Goal: Transaction & Acquisition: Book appointment/travel/reservation

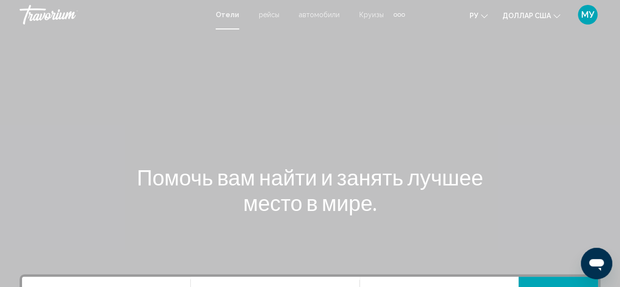
click at [484, 99] on div "Основное содержание" at bounding box center [310, 147] width 620 height 294
click at [263, 14] on font "рейсы" at bounding box center [269, 15] width 21 height 8
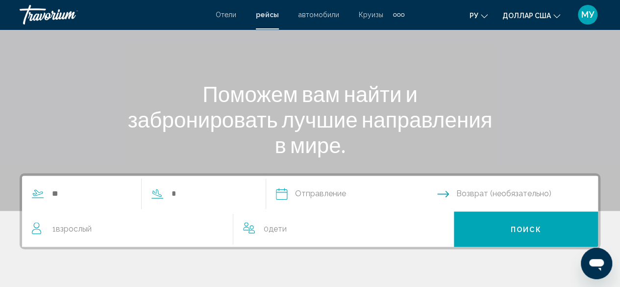
scroll to position [98, 0]
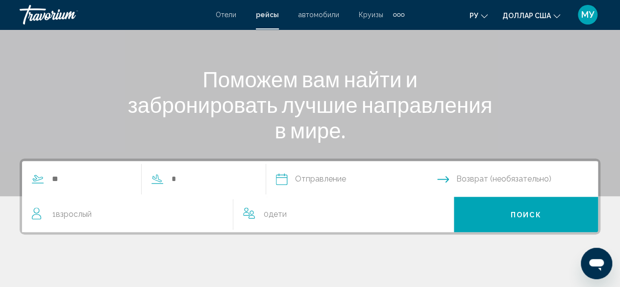
click at [232, 12] on font "Отели" at bounding box center [226, 15] width 21 height 8
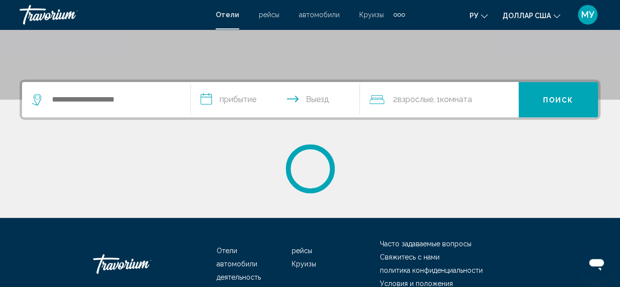
scroll to position [196, 0]
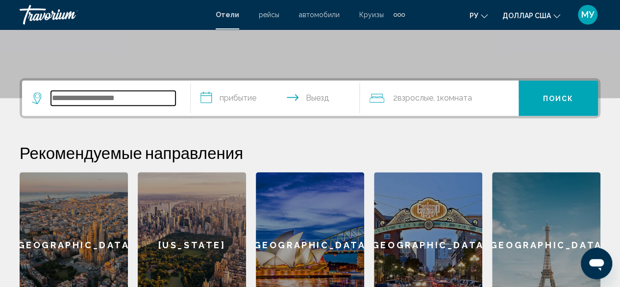
click at [119, 96] on input "Search widget" at bounding box center [113, 98] width 124 height 15
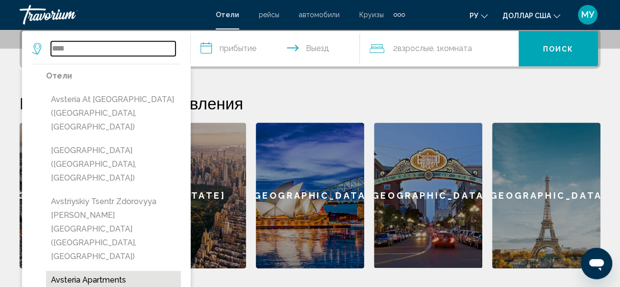
scroll to position [242, 0]
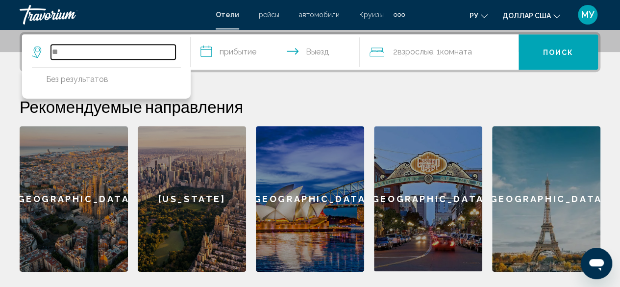
type input "*"
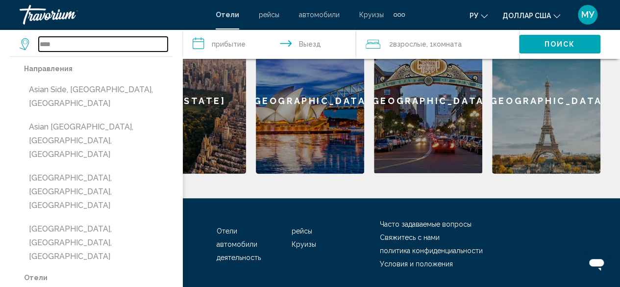
scroll to position [371, 0]
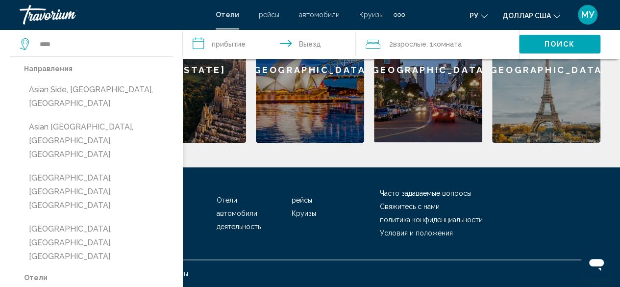
click at [49, 93] on button "Asian Side, Istanbul, Turkey" at bounding box center [98, 96] width 149 height 32
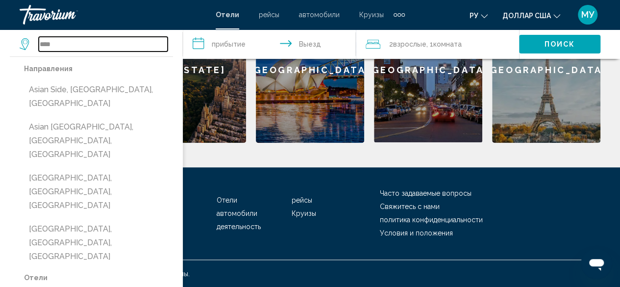
type input "**********"
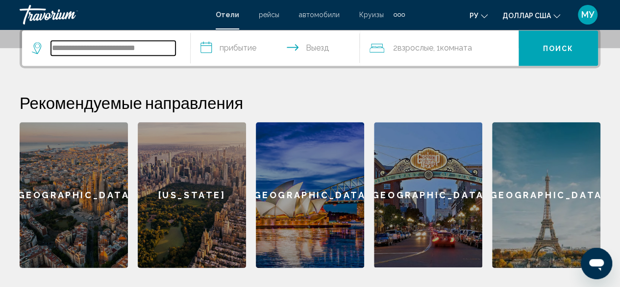
scroll to position [224, 0]
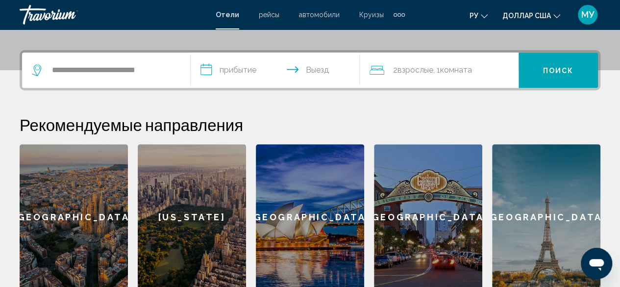
click at [247, 70] on input "**********" at bounding box center [277, 71] width 172 height 38
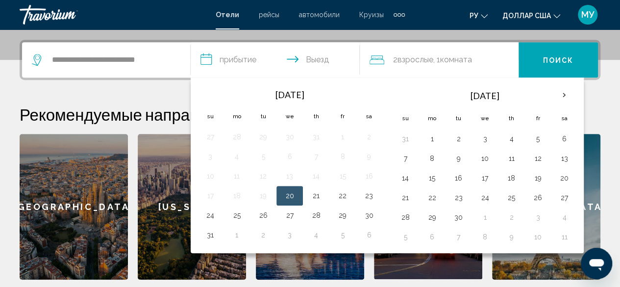
scroll to position [242, 0]
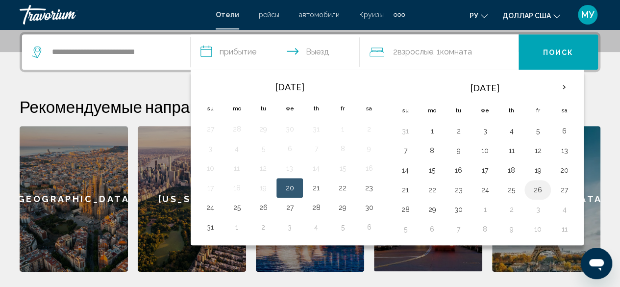
click at [530, 187] on button "26" at bounding box center [538, 190] width 16 height 14
click at [317, 51] on input "**********" at bounding box center [277, 53] width 172 height 38
click at [310, 51] on input "**********" at bounding box center [277, 53] width 172 height 38
click at [368, 205] on button "30" at bounding box center [369, 207] width 16 height 14
type input "**********"
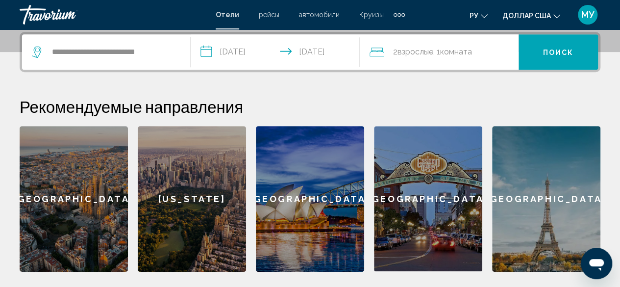
click at [397, 52] on span "2 Взрослый Взрослые" at bounding box center [413, 52] width 40 height 14
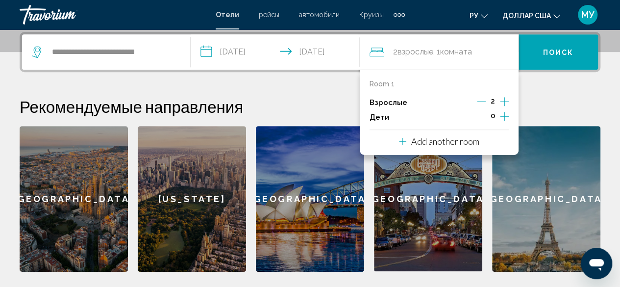
click at [504, 114] on icon "Increment children" at bounding box center [504, 116] width 9 height 9
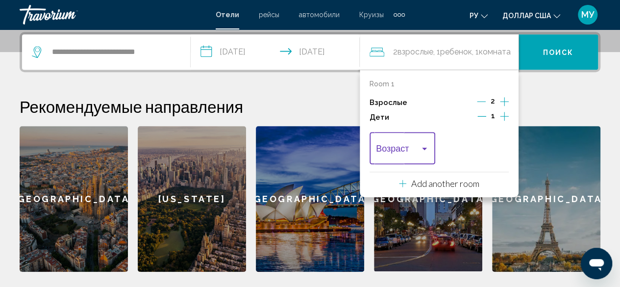
click at [427, 147] on div "Travelers: 2 adults, 1 child" at bounding box center [424, 149] width 9 height 8
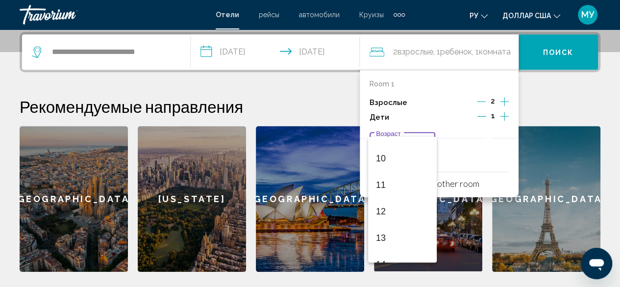
scroll to position [243, 0]
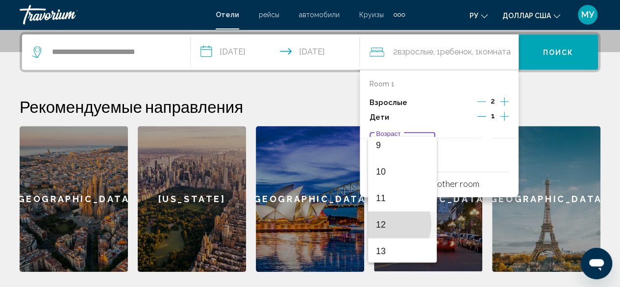
click at [385, 223] on font "12" at bounding box center [381, 224] width 10 height 10
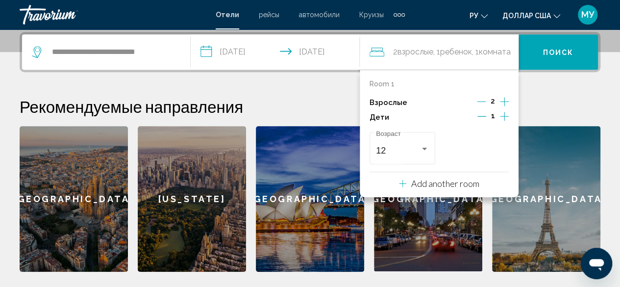
click at [462, 182] on p "Add another room" at bounding box center [445, 183] width 68 height 11
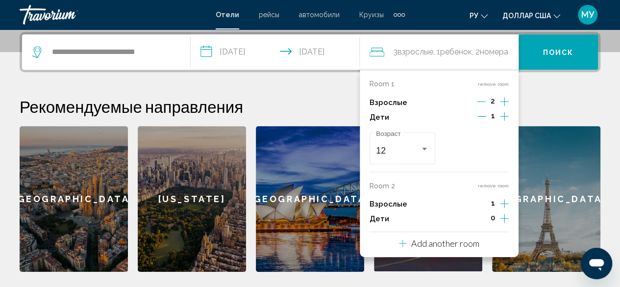
click at [484, 146] on div "12 Возраст" at bounding box center [438, 147] width 139 height 37
click at [501, 51] on span "номера" at bounding box center [494, 51] width 28 height 9
click at [505, 107] on icon "Increment adults" at bounding box center [504, 102] width 9 height 12
click at [484, 203] on icon "Decrement adults" at bounding box center [481, 203] width 9 height 9
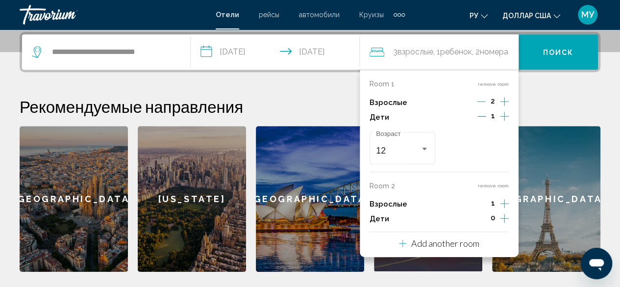
click at [553, 107] on h2 "Рекомендуемые направления" at bounding box center [310, 107] width 580 height 20
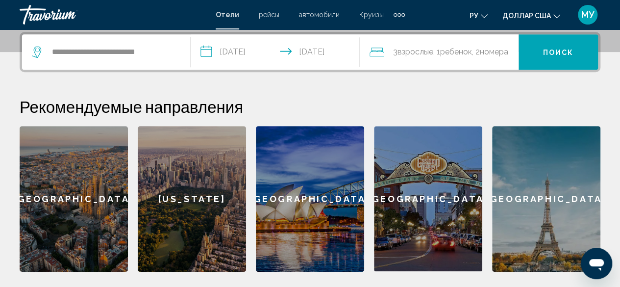
click at [409, 54] on span "Взрослые" at bounding box center [415, 51] width 36 height 9
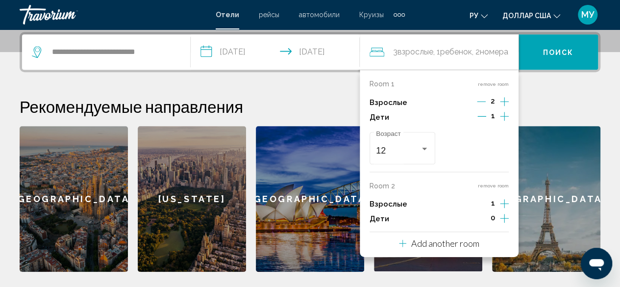
click at [499, 202] on div "1" at bounding box center [492, 204] width 31 height 15
click at [504, 106] on icon "Increment adults" at bounding box center [504, 101] width 9 height 9
click at [505, 107] on icon "Increment adults" at bounding box center [504, 102] width 9 height 12
click at [482, 203] on icon "Decrement adults" at bounding box center [481, 203] width 9 height 9
click at [493, 83] on button "remove room" at bounding box center [493, 84] width 31 height 6
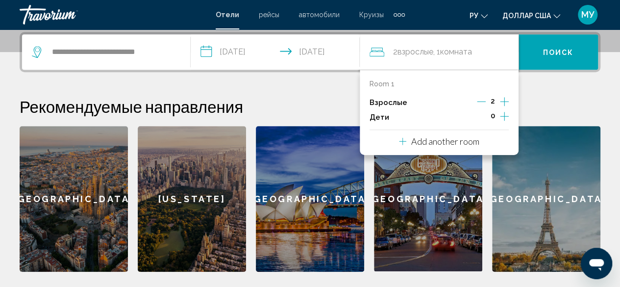
click at [555, 92] on div "**********" at bounding box center [310, 152] width 620 height 240
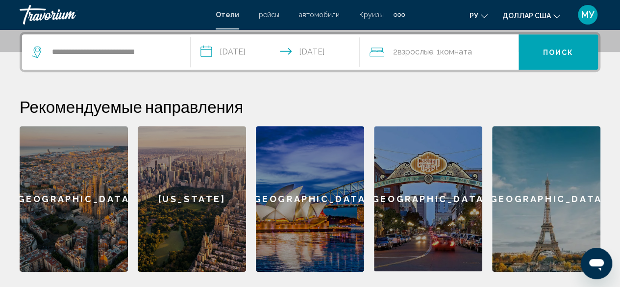
click at [418, 49] on span "Взрослые" at bounding box center [415, 51] width 36 height 9
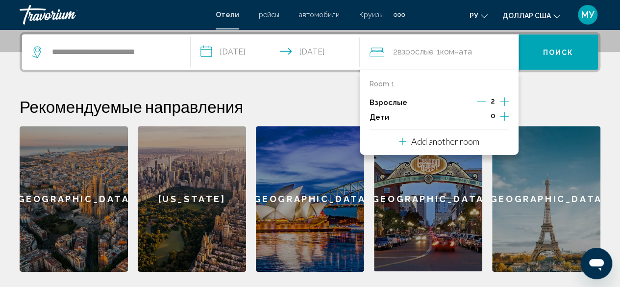
click at [504, 116] on icon "Increment children" at bounding box center [504, 116] width 9 height 12
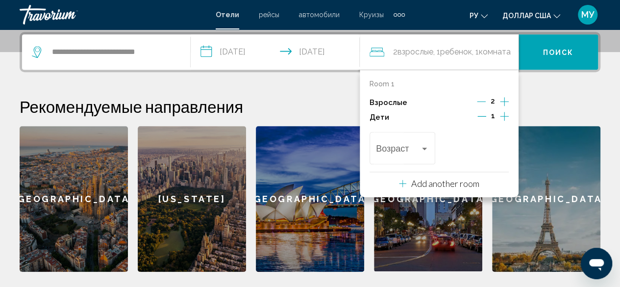
click at [550, 103] on h2 "Рекомендуемые направления" at bounding box center [310, 107] width 580 height 20
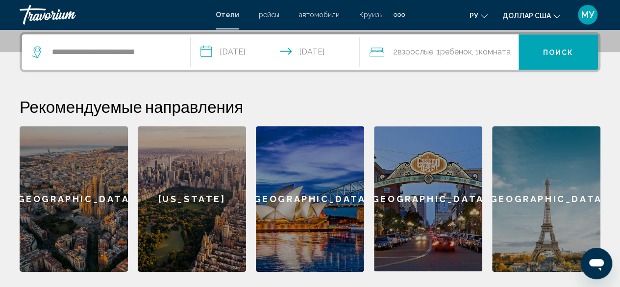
click at [555, 51] on span "Поиск" at bounding box center [558, 52] width 31 height 8
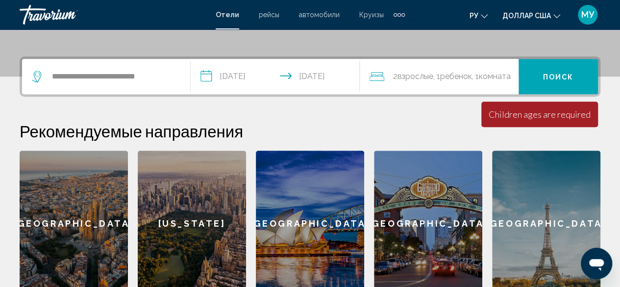
scroll to position [202, 0]
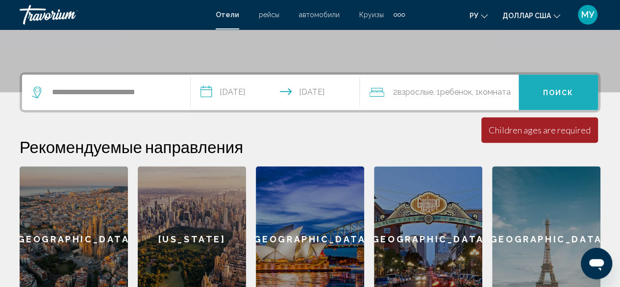
click at [563, 89] on span "Поиск" at bounding box center [558, 93] width 31 height 8
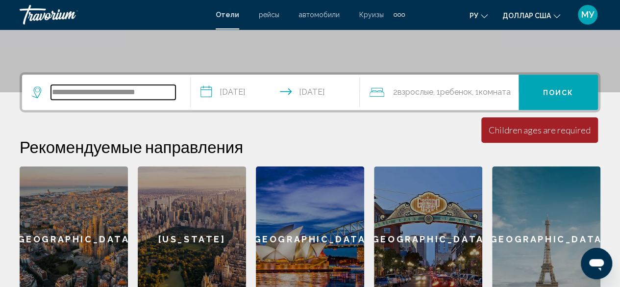
click at [88, 95] on input "**********" at bounding box center [113, 92] width 124 height 15
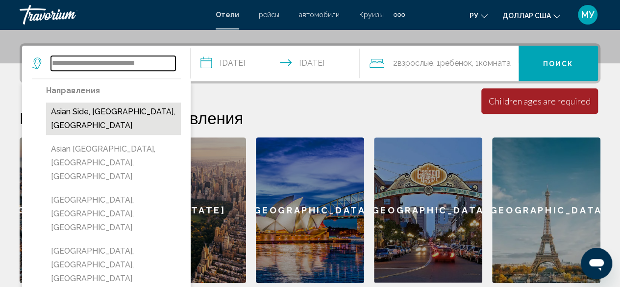
scroll to position [242, 0]
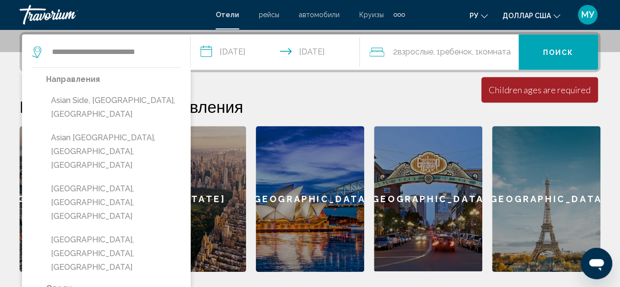
click at [296, 192] on div "[GEOGRAPHIC_DATA]" at bounding box center [310, 198] width 108 height 145
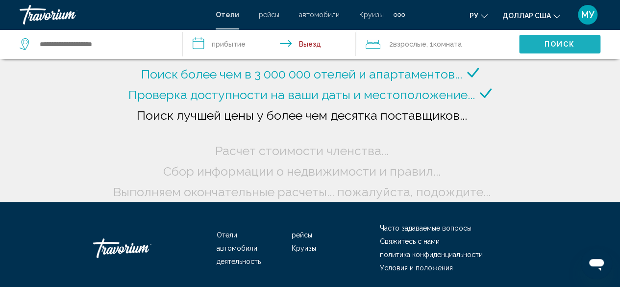
click at [545, 44] on span "Поиск" at bounding box center [559, 45] width 31 height 8
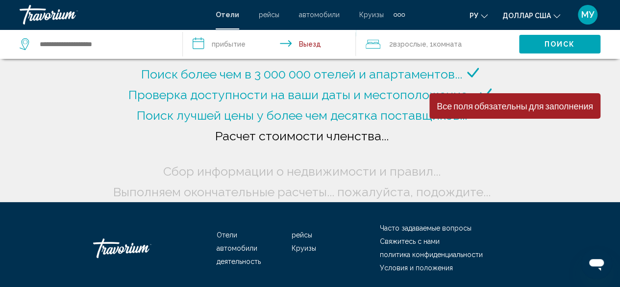
click at [435, 158] on div "Поиск более чем в 3 000 000 отелей и апартаментов... Проверка доступности на ва…" at bounding box center [310, 133] width 399 height 138
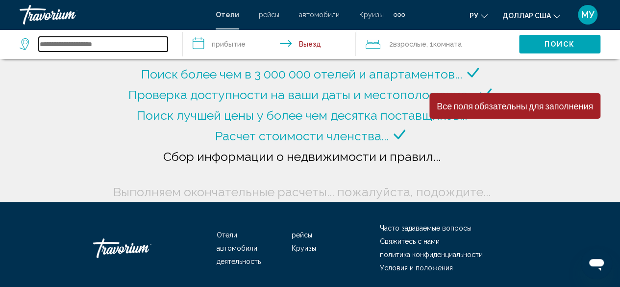
click at [87, 46] on input "Search widget" at bounding box center [103, 44] width 129 height 15
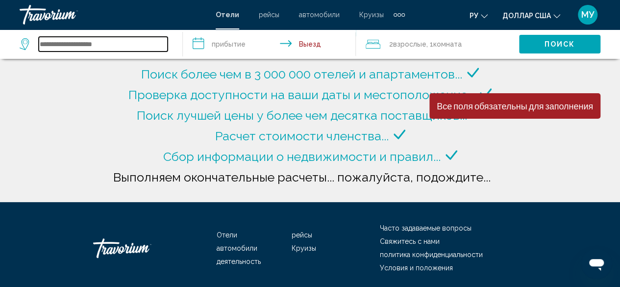
type input "**********"
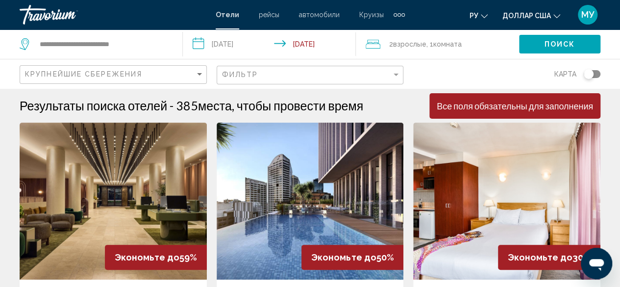
click at [123, 220] on img "Основное содержание" at bounding box center [113, 200] width 187 height 157
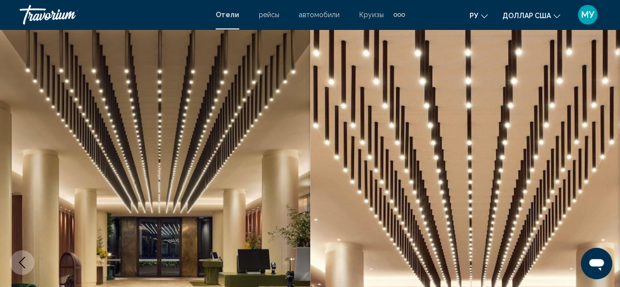
scroll to position [119, 0]
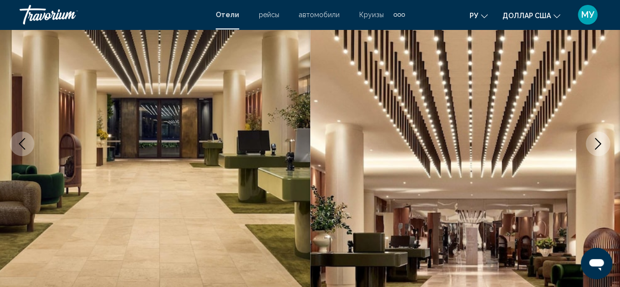
click at [601, 144] on icon "Next image" at bounding box center [598, 144] width 6 height 12
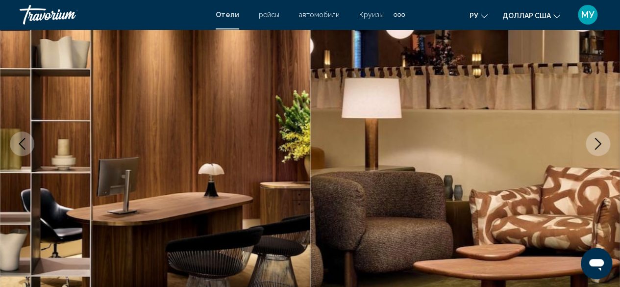
click at [601, 147] on icon "Next image" at bounding box center [598, 144] width 12 height 12
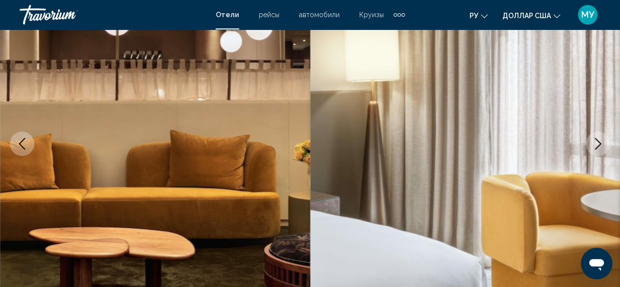
click at [600, 153] on button "Next image" at bounding box center [597, 143] width 24 height 24
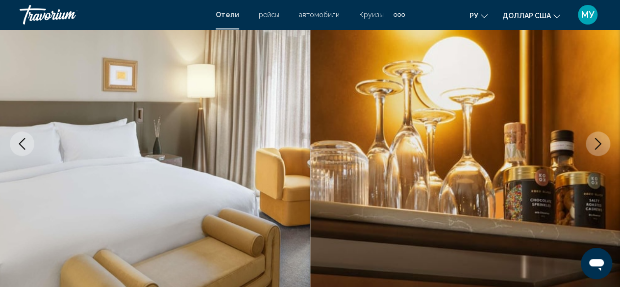
click at [600, 157] on div "Sydney, NSW, Australia Sofitel Sydney Wentworth 4 адрес 61 101 Phillip Street, …" at bounding box center [310, 143] width 620 height 465
click at [596, 144] on icon "Next image" at bounding box center [598, 144] width 12 height 12
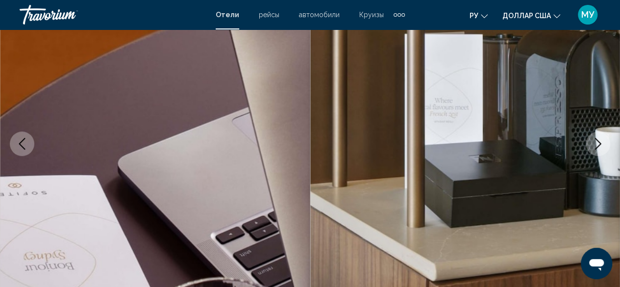
click at [596, 144] on icon "Next image" at bounding box center [598, 144] width 12 height 12
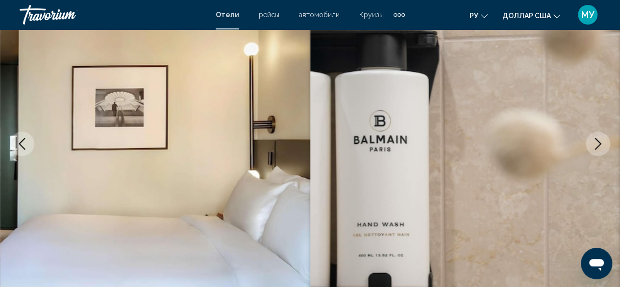
click at [596, 144] on icon "Next image" at bounding box center [598, 144] width 12 height 12
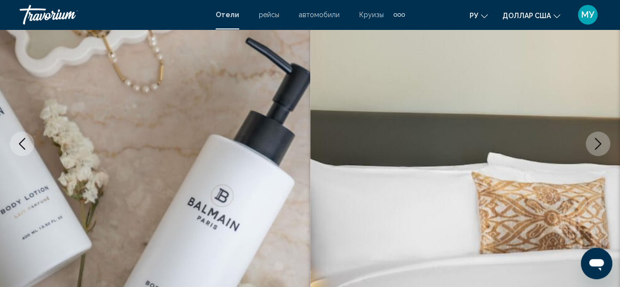
click at [596, 144] on icon "Next image" at bounding box center [598, 144] width 12 height 12
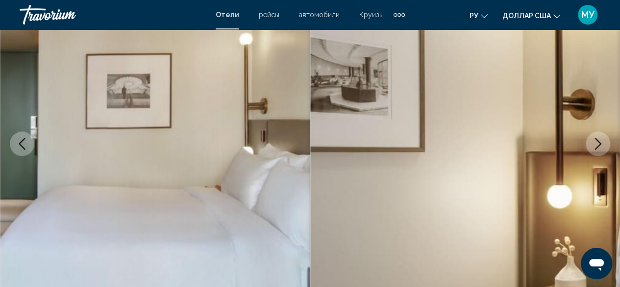
click at [596, 144] on icon "Next image" at bounding box center [598, 144] width 12 height 12
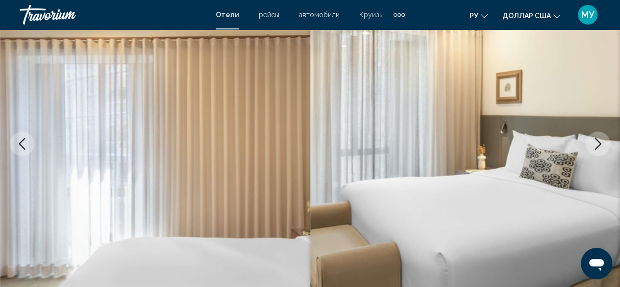
click at [596, 144] on icon "Next image" at bounding box center [598, 144] width 12 height 12
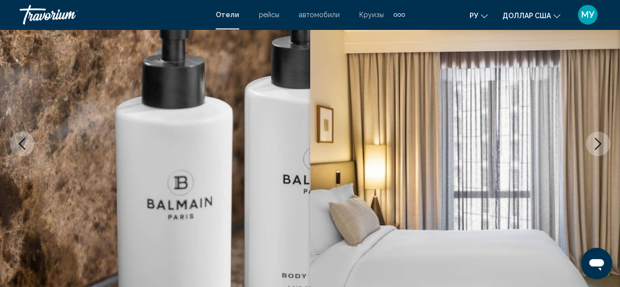
click at [596, 144] on icon "Next image" at bounding box center [598, 144] width 12 height 12
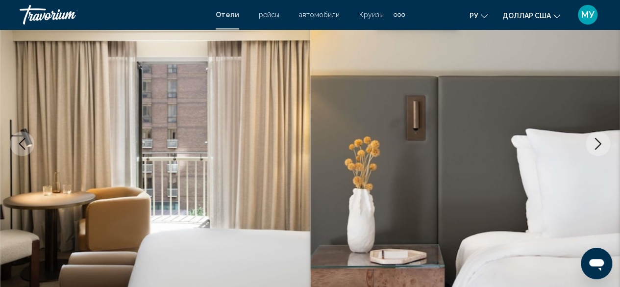
click at [595, 145] on icon "Next image" at bounding box center [598, 144] width 12 height 12
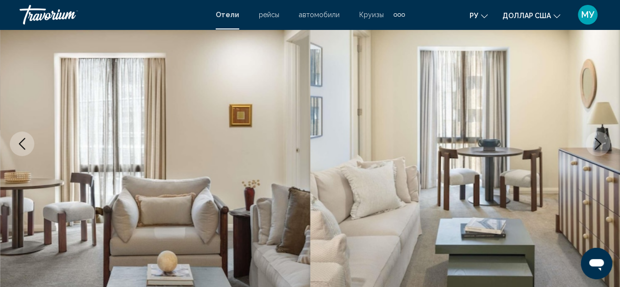
click at [595, 145] on icon "Next image" at bounding box center [598, 144] width 12 height 12
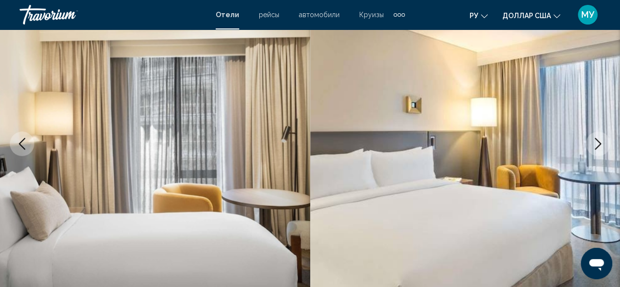
click at [595, 145] on icon "Next image" at bounding box center [598, 144] width 12 height 12
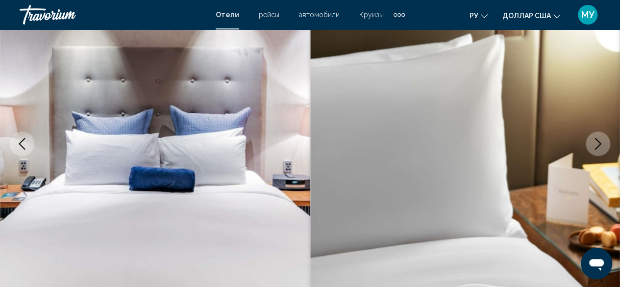
click at [310, 9] on div "Отели рейсы автомобили Круизы деятельность Отели рейсы автомобили Круизы деятел…" at bounding box center [310, 15] width 189 height 16
click at [312, 15] on font "автомобили" at bounding box center [319, 15] width 41 height 8
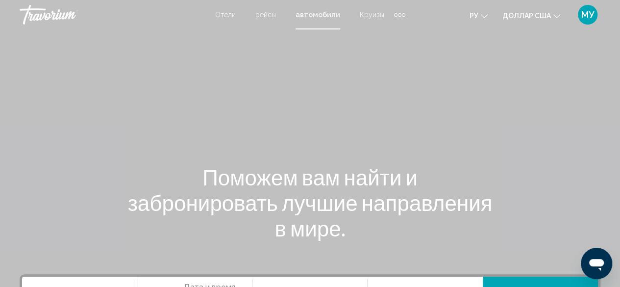
click at [373, 15] on font "Круизы" at bounding box center [372, 15] width 24 height 8
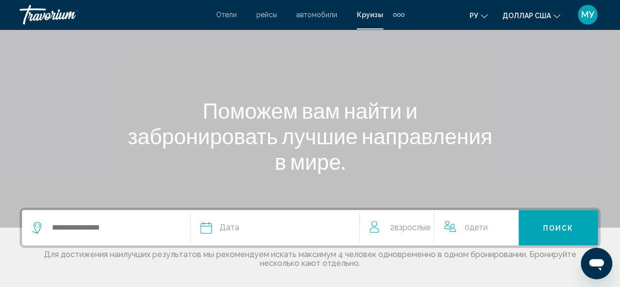
scroll to position [98, 0]
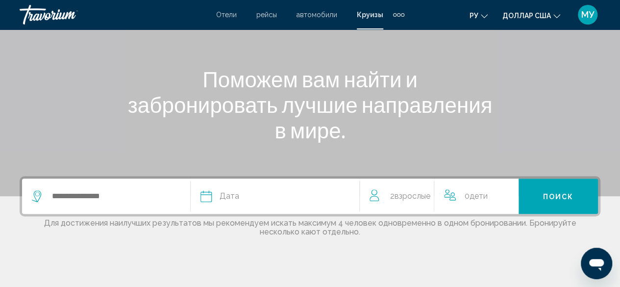
click at [158, 204] on div "Search widget" at bounding box center [111, 195] width 158 height 35
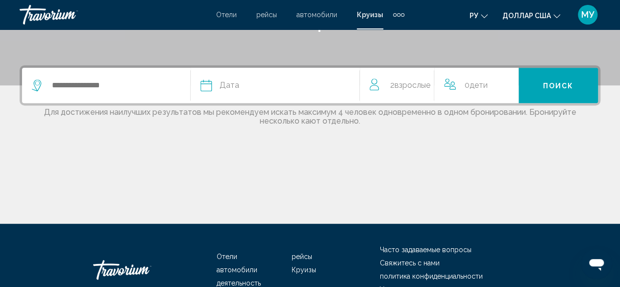
scroll to position [242, 0]
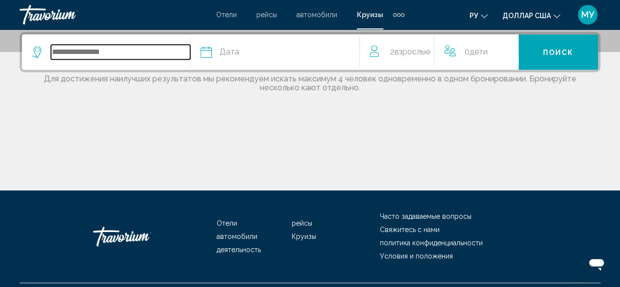
click at [81, 51] on input "Search widget" at bounding box center [120, 52] width 139 height 15
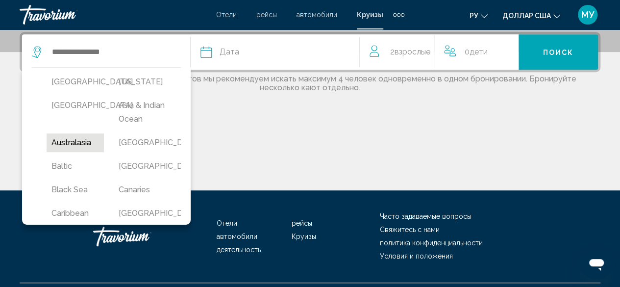
click at [76, 152] on button "Australasia" at bounding box center [75, 142] width 57 height 19
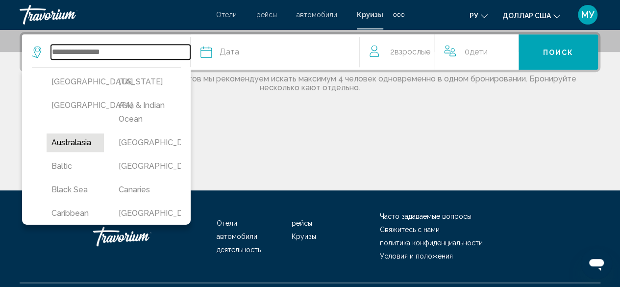
type input "**********"
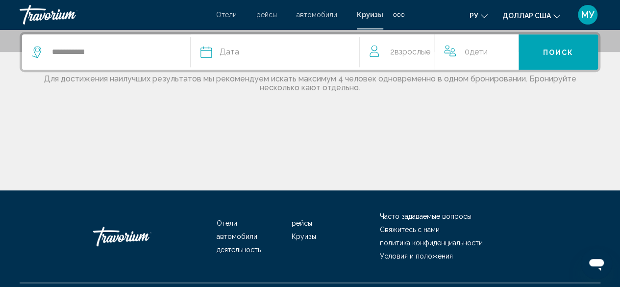
click at [253, 44] on button "Дата январь февраль Маршировать апрель Может Июнь Июль Август Сентябрь Октябрь …" at bounding box center [279, 51] width 158 height 35
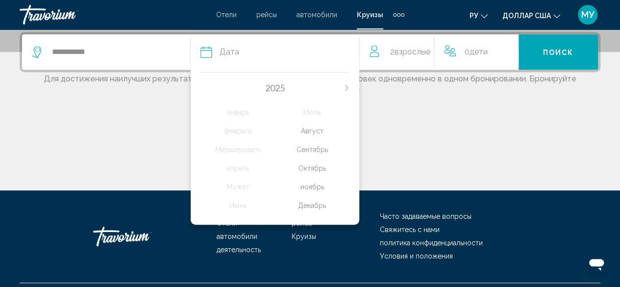
click at [317, 127] on div "Август" at bounding box center [312, 131] width 74 height 18
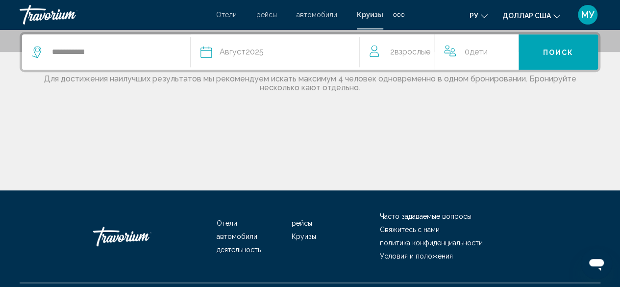
click at [390, 56] on span "2 Взрослый Взрослые" at bounding box center [410, 52] width 40 height 14
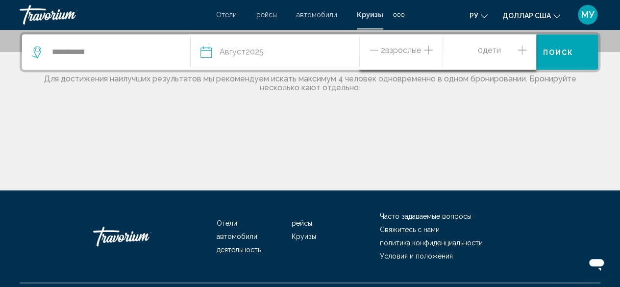
click at [255, 53] on div "Август 2025" at bounding box center [241, 52] width 44 height 14
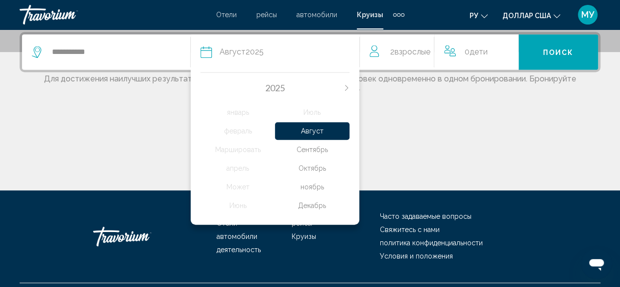
click at [316, 151] on div "Сентябрь" at bounding box center [312, 150] width 74 height 18
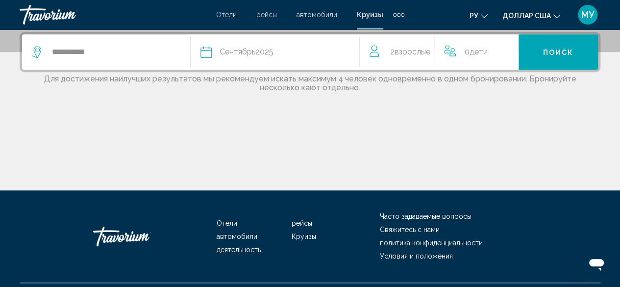
click at [475, 56] on span "Дети" at bounding box center [478, 51] width 18 height 9
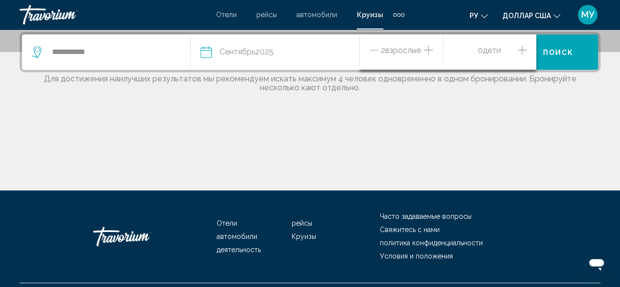
click at [520, 50] on icon "Increment children" at bounding box center [521, 50] width 9 height 12
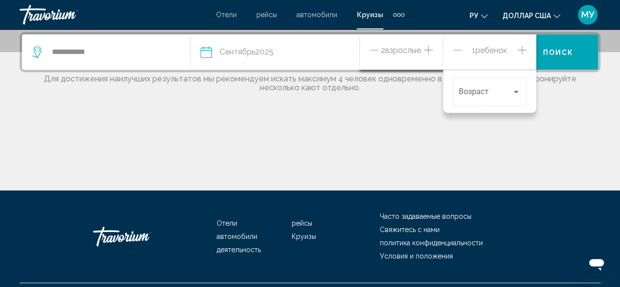
click at [554, 49] on span "Поиск" at bounding box center [558, 52] width 31 height 8
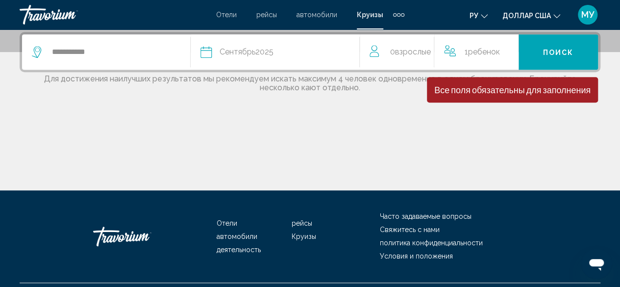
click at [399, 48] on span "Взрослые" at bounding box center [413, 51] width 36 height 9
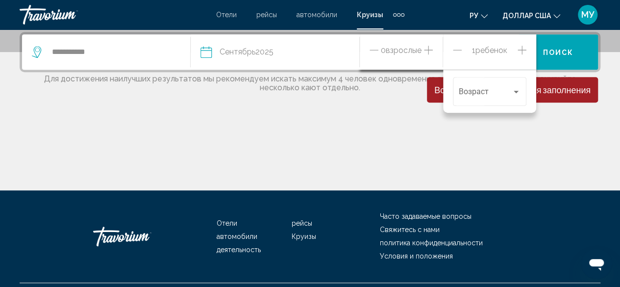
click at [427, 50] on icon "Increment adults" at bounding box center [428, 50] width 9 height 12
click at [428, 50] on icon "Increment adults" at bounding box center [428, 50] width 9 height 12
click at [555, 48] on span "Поиск" at bounding box center [558, 52] width 31 height 8
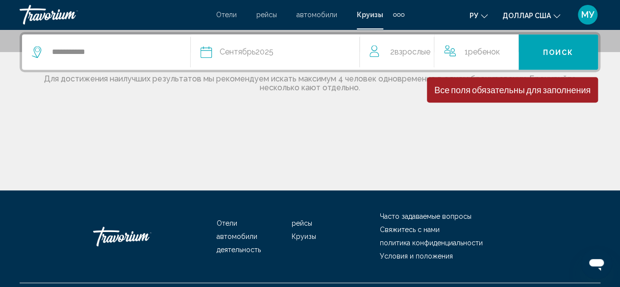
click at [559, 47] on button "Поиск" at bounding box center [557, 51] width 79 height 35
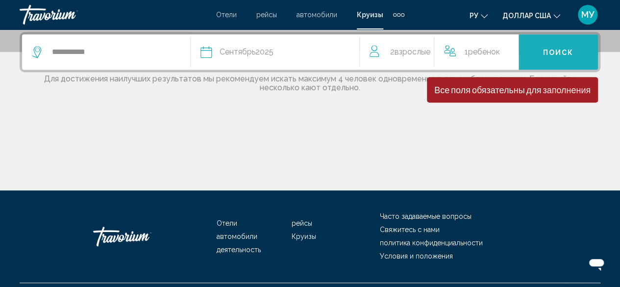
click at [559, 47] on button "Поиск" at bounding box center [557, 51] width 79 height 35
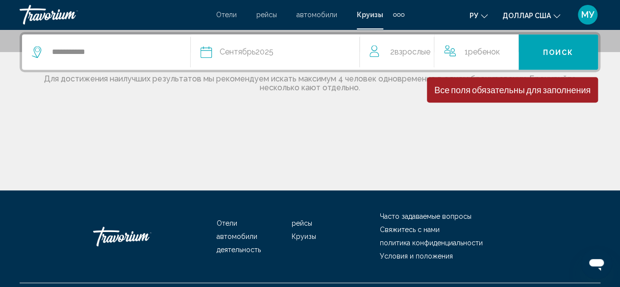
click at [402, 14] on div "Дополнительные элементы навигации" at bounding box center [402, 14] width 3 height 3
click at [398, 12] on div "Дополнительные элементы навигации" at bounding box center [398, 14] width 11 height 15
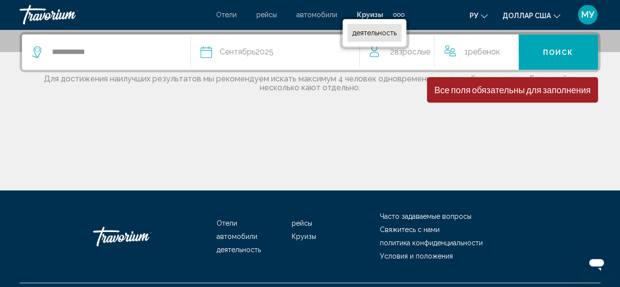
click at [392, 36] on font "деятельность" at bounding box center [374, 33] width 44 height 8
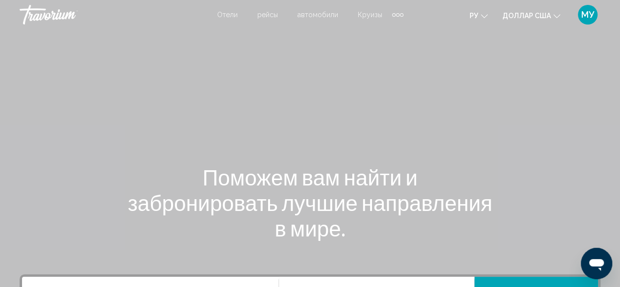
click at [369, 13] on font "Круизы" at bounding box center [370, 15] width 24 height 8
click at [227, 18] on font "Отели" at bounding box center [226, 15] width 21 height 8
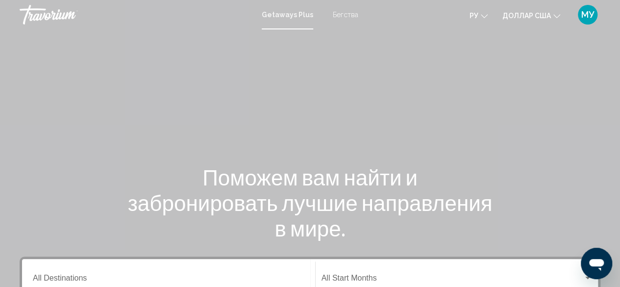
click at [543, 133] on div "Основное содержание" at bounding box center [310, 147] width 620 height 294
click at [341, 12] on font "Бегства" at bounding box center [345, 15] width 25 height 8
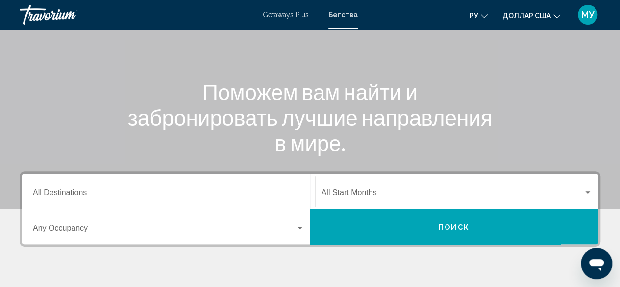
scroll to position [98, 0]
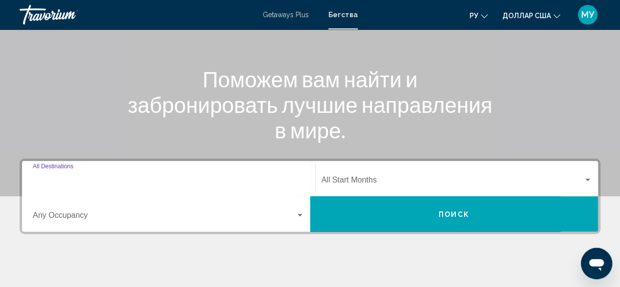
click at [88, 185] on input "Destination All Destinations" at bounding box center [168, 181] width 271 height 9
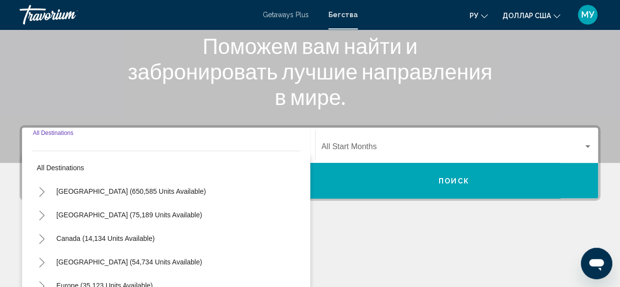
scroll to position [224, 0]
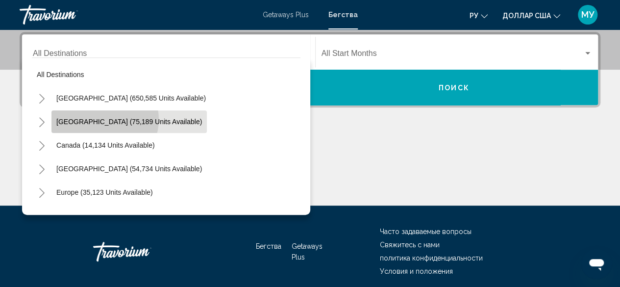
click at [102, 119] on span "Mexico (75,189 units available)" at bounding box center [128, 122] width 145 height 8
type input "**********"
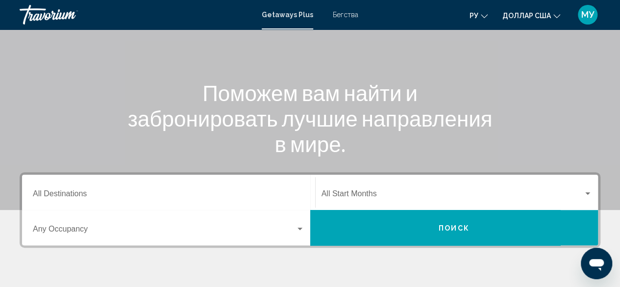
scroll to position [147, 0]
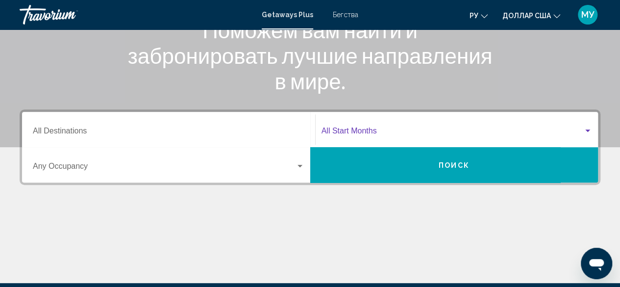
click at [432, 134] on span "Виджет поиска" at bounding box center [452, 132] width 262 height 9
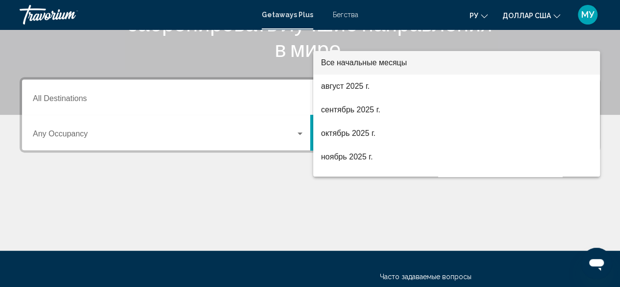
scroll to position [224, 0]
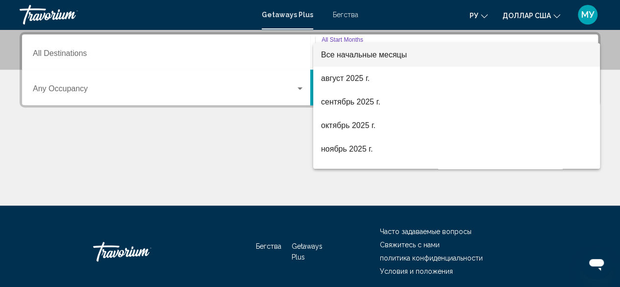
click at [232, 128] on div at bounding box center [310, 143] width 620 height 287
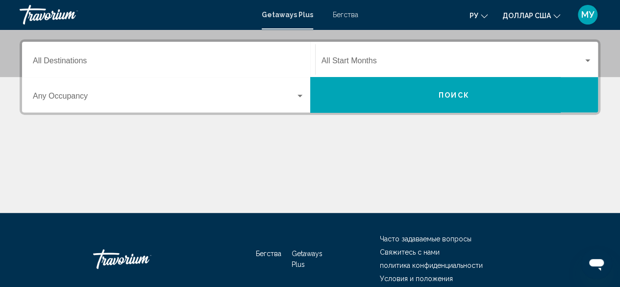
scroll to position [126, 0]
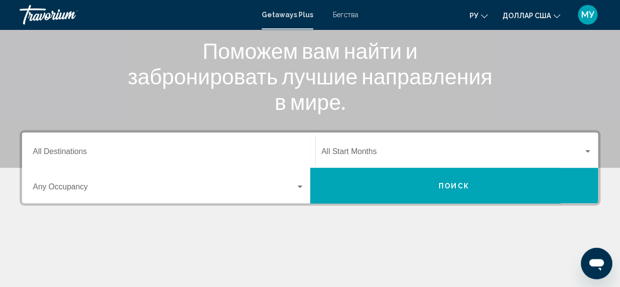
click at [351, 16] on font "Бегства" at bounding box center [345, 15] width 25 height 8
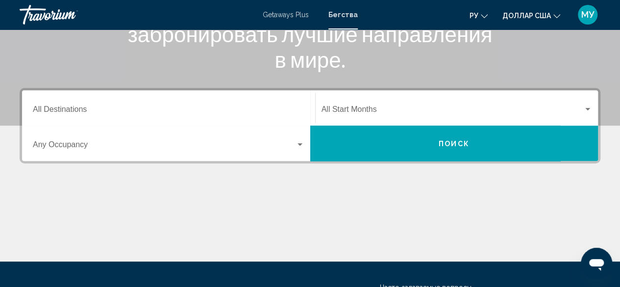
scroll to position [196, 0]
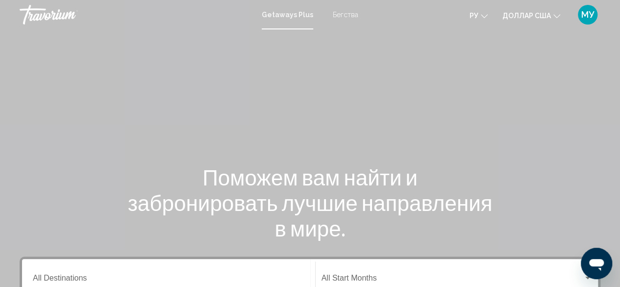
click at [342, 13] on font "Бегства" at bounding box center [345, 15] width 25 height 8
click at [342, 14] on font "Бегства" at bounding box center [342, 15] width 29 height 8
click at [343, 16] on font "Бегства" at bounding box center [342, 15] width 29 height 8
click at [350, 14] on font "Бегства" at bounding box center [342, 15] width 29 height 8
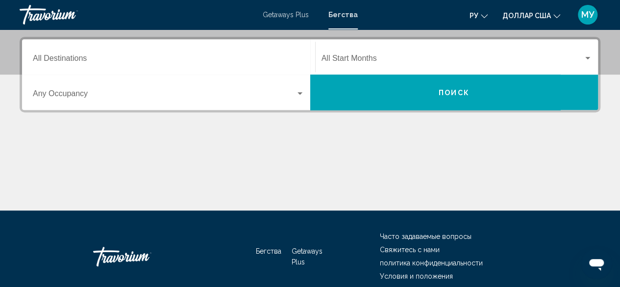
scroll to position [116, 0]
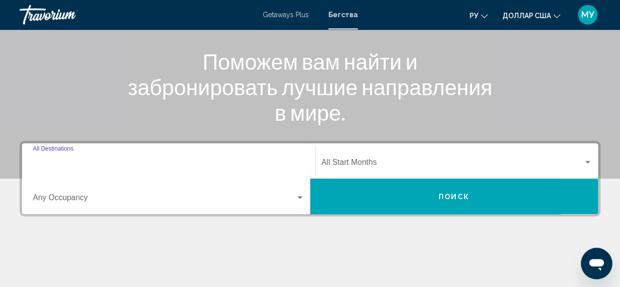
click at [81, 166] on input "Destination All Destinations" at bounding box center [168, 164] width 271 height 9
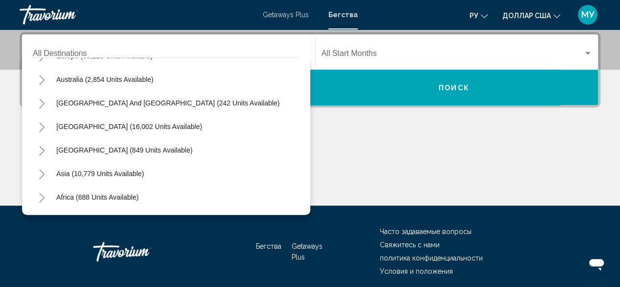
scroll to position [138, 0]
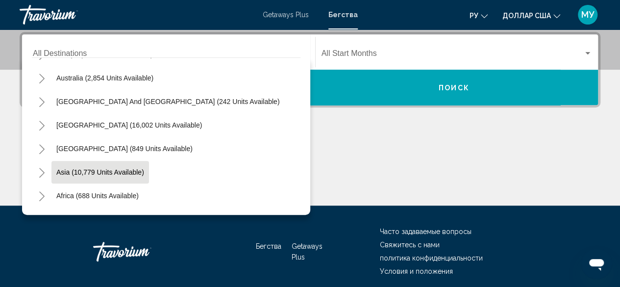
click at [108, 170] on span "Asia (10,779 units available)" at bounding box center [100, 172] width 88 height 8
type input "**********"
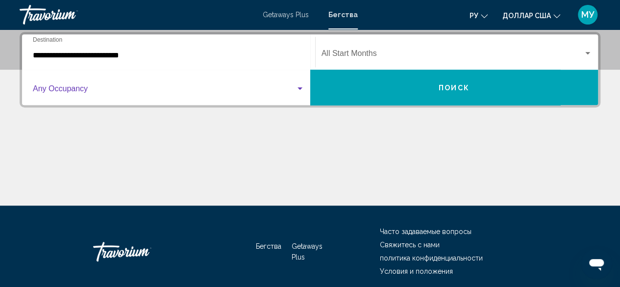
click at [300, 89] on div "Search widget" at bounding box center [299, 88] width 5 height 2
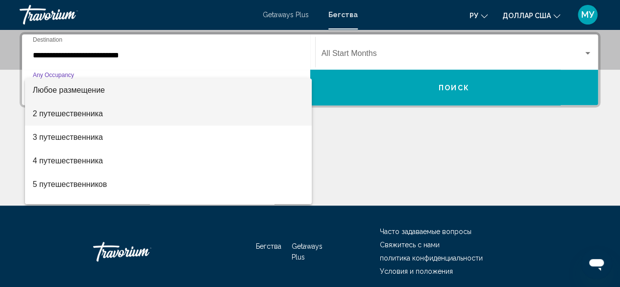
click at [93, 113] on font "2 путешественника" at bounding box center [68, 113] width 70 height 8
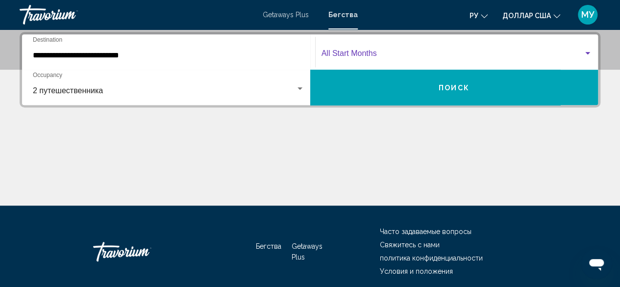
click at [588, 52] on div "Search widget" at bounding box center [587, 53] width 5 height 2
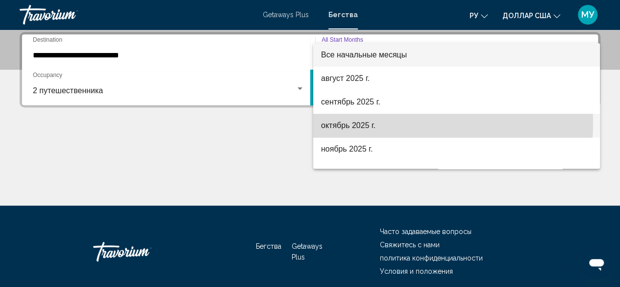
click at [362, 123] on font "октябрь 2025 г." at bounding box center [348, 125] width 54 height 8
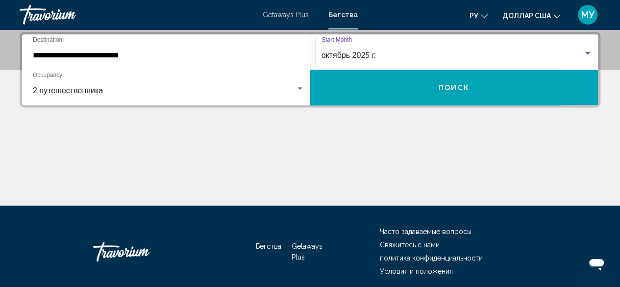
click at [460, 87] on span "Поиск" at bounding box center [453, 88] width 31 height 8
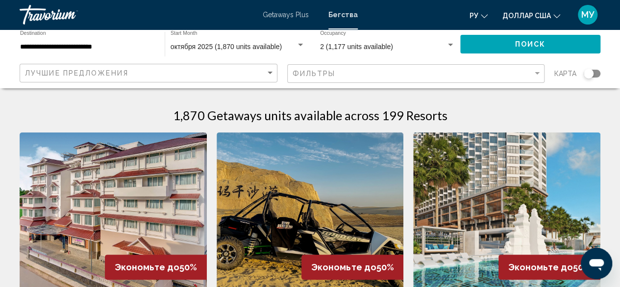
click at [484, 20] on button "ру English Español Français Italiano Português русский" at bounding box center [478, 15] width 18 height 14
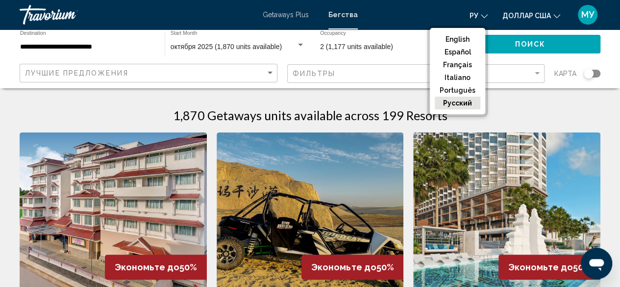
click at [471, 104] on button "русский" at bounding box center [457, 103] width 46 height 13
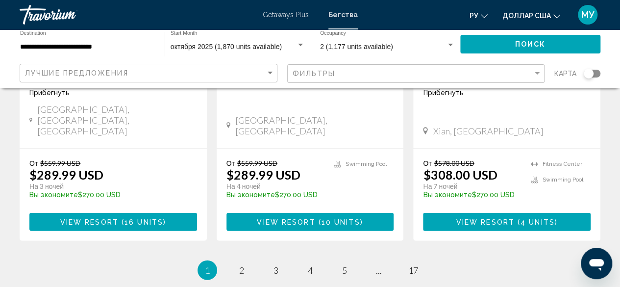
scroll to position [1382, 0]
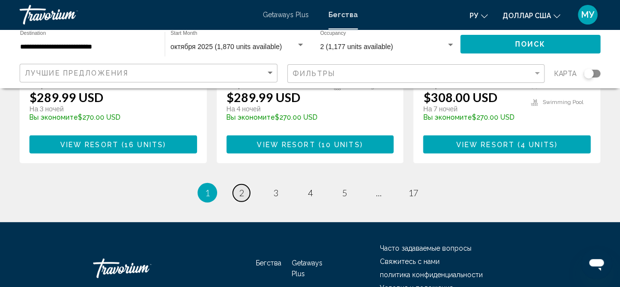
click at [246, 184] on link "page 2" at bounding box center [241, 192] width 17 height 17
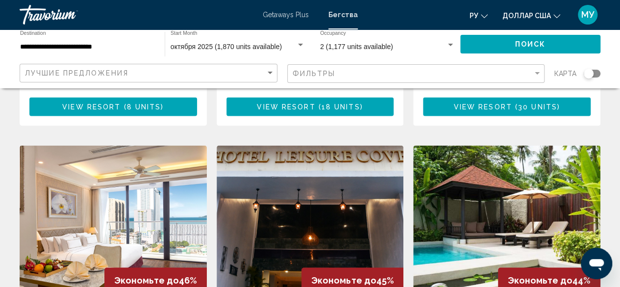
scroll to position [784, 0]
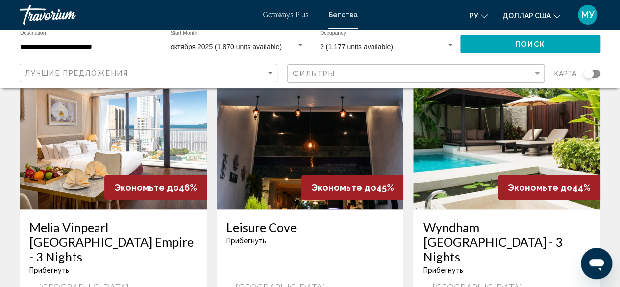
click at [104, 118] on img "Основное содержание" at bounding box center [113, 130] width 187 height 157
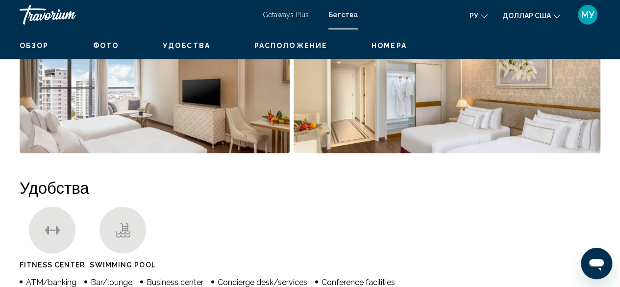
scroll to position [119, 0]
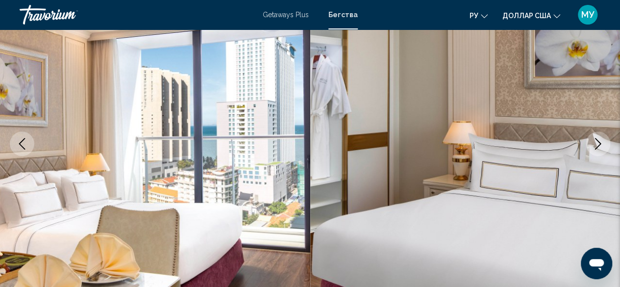
click at [593, 140] on icon "Next image" at bounding box center [598, 144] width 12 height 12
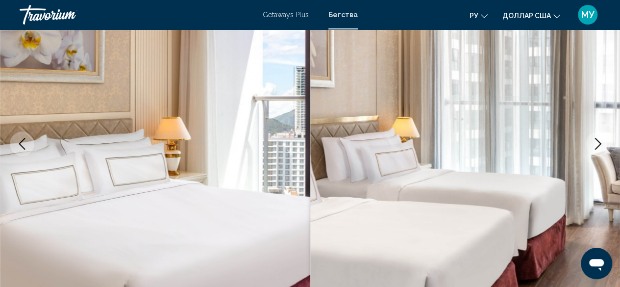
click at [593, 140] on icon "Next image" at bounding box center [598, 144] width 12 height 12
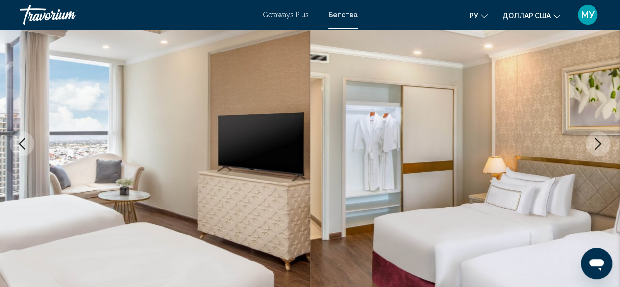
click at [594, 142] on icon "Next image" at bounding box center [598, 144] width 12 height 12
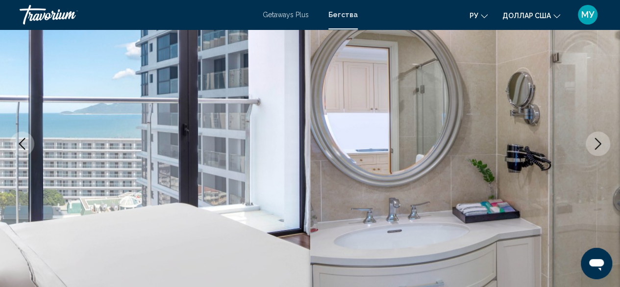
click at [595, 143] on icon "Next image" at bounding box center [598, 144] width 12 height 12
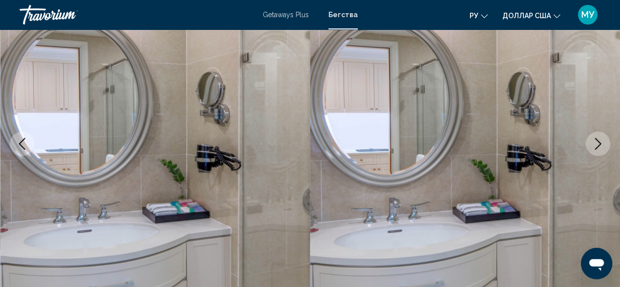
click at [595, 144] on icon "Next image" at bounding box center [598, 144] width 12 height 12
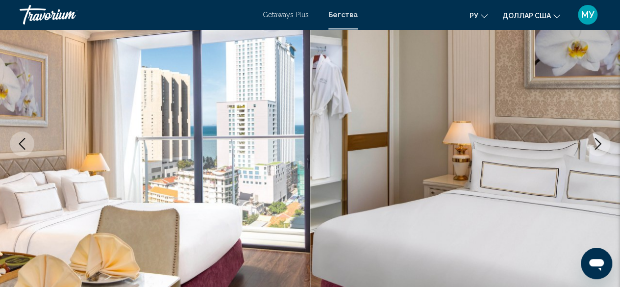
click at [595, 144] on icon "Next image" at bounding box center [598, 144] width 12 height 12
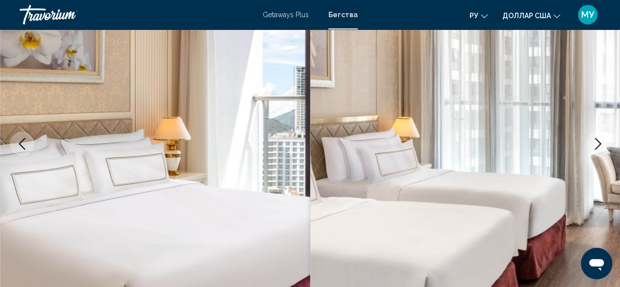
click at [595, 145] on icon "Next image" at bounding box center [598, 144] width 12 height 12
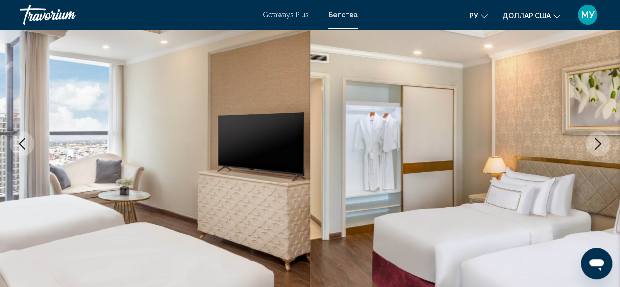
click at [595, 149] on button "Next image" at bounding box center [597, 143] width 24 height 24
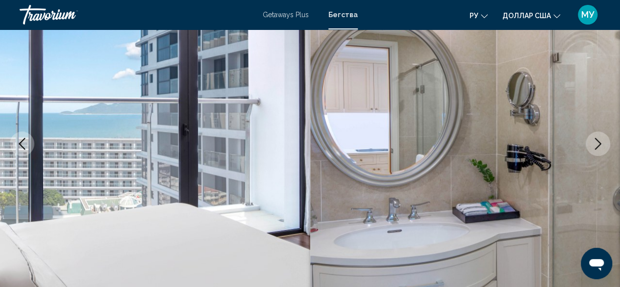
drag, startPoint x: 595, startPoint y: 149, endPoint x: 597, endPoint y: 157, distance: 8.6
click at [597, 157] on div "KHANH HOA PROVINCE, Vietnam Melia Vinpearl Nha Trang Empire - 3 Nights Адрес 44…" at bounding box center [310, 143] width 620 height 465
click at [602, 146] on icon "Next image" at bounding box center [598, 144] width 12 height 12
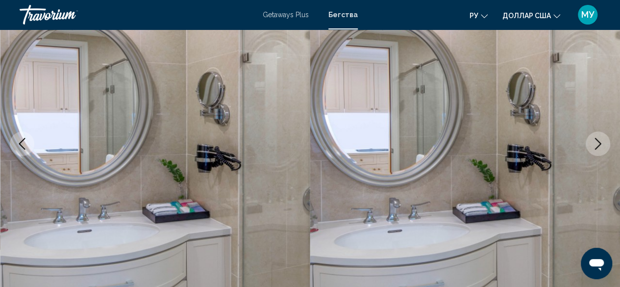
click at [603, 147] on icon "Next image" at bounding box center [598, 144] width 12 height 12
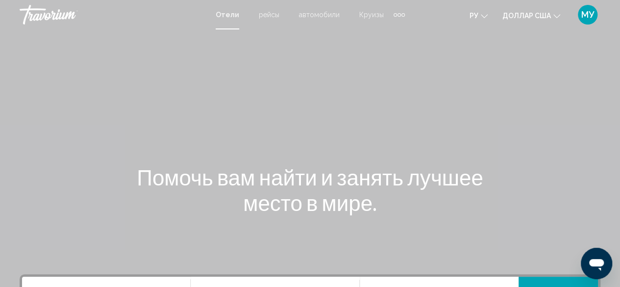
click at [582, 98] on div "Основное содержание" at bounding box center [310, 147] width 620 height 294
click at [400, 16] on div "Дополнительные элементы навигации" at bounding box center [398, 14] width 11 height 15
click at [387, 34] on font "деятельность" at bounding box center [375, 33] width 44 height 8
click at [221, 28] on div at bounding box center [228, 28] width 24 height 1
click at [393, 17] on div "Дополнительные элементы навигации" at bounding box center [398, 14] width 11 height 15
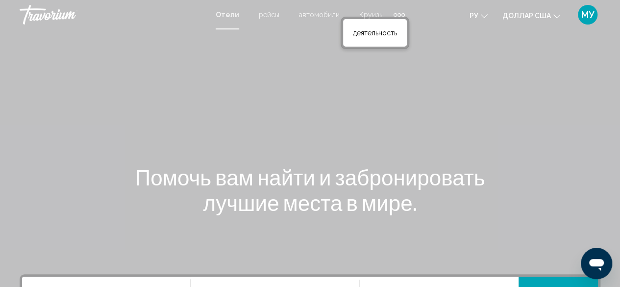
click at [434, 43] on div "Основное содержание" at bounding box center [310, 147] width 620 height 294
click at [398, 15] on div "Дополнительные элементы навигации" at bounding box center [398, 14] width 3 height 3
click at [386, 33] on font "деятельность" at bounding box center [375, 33] width 44 height 8
